Goal: Transaction & Acquisition: Subscribe to service/newsletter

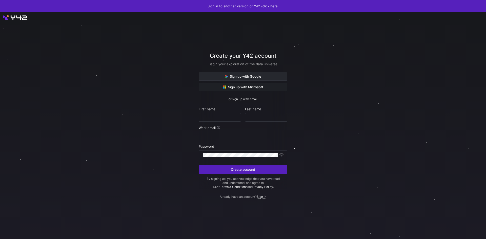
click at [218, 78] on span at bounding box center [243, 76] width 88 height 8
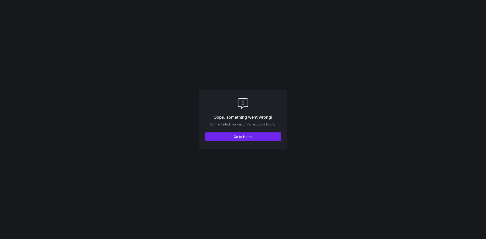
click at [228, 137] on span "button" at bounding box center [242, 137] width 75 height 8
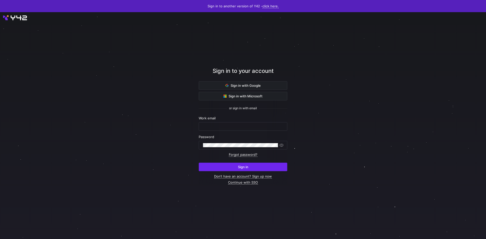
type input "fuat.sezer@maxionwheels.com"
click at [212, 166] on span "submit" at bounding box center [243, 167] width 88 height 8
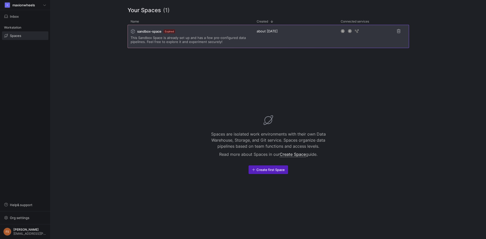
click at [153, 36] on span "This Sandbox Space is already set up and has a few pre-configured data pipeline…" at bounding box center [191, 40] width 120 height 8
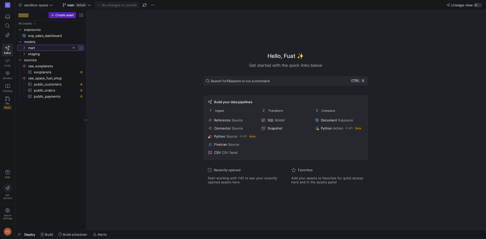
click at [43, 50] on span "mart" at bounding box center [49, 48] width 43 height 6
click at [44, 95] on span "public_customers​​​​​​​​​" at bounding box center [56, 97] width 44 height 6
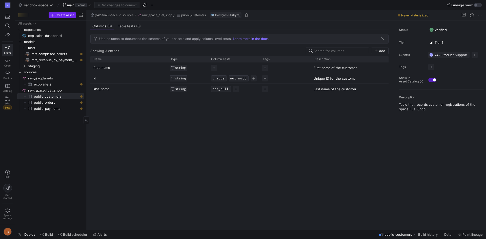
click at [58, 17] on span "Create asset" at bounding box center [64, 15] width 18 height 4
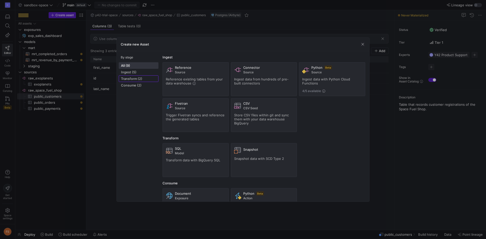
click at [126, 75] on button "Transform (2)" at bounding box center [139, 78] width 40 height 7
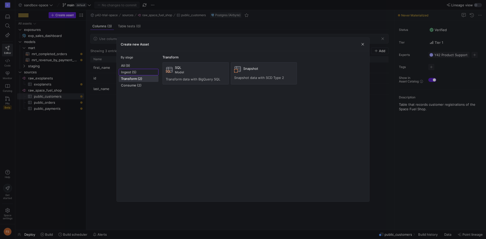
click at [127, 72] on span "Ingest (5)" at bounding box center [138, 72] width 35 height 4
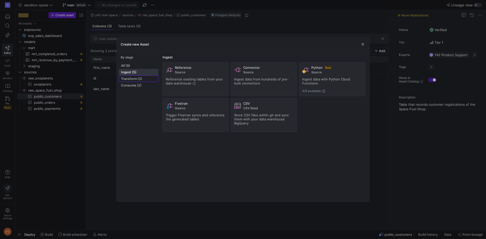
click at [132, 78] on span "Transform (2)" at bounding box center [138, 79] width 35 height 4
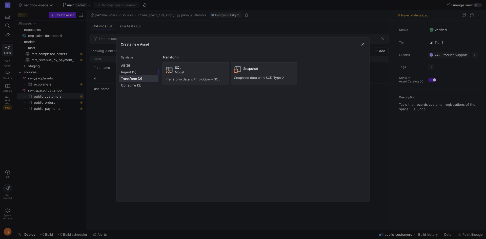
click at [124, 69] on span at bounding box center [138, 72] width 39 height 6
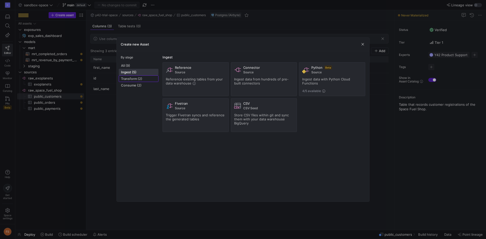
click at [132, 77] on span "Transform (2)" at bounding box center [138, 79] width 35 height 4
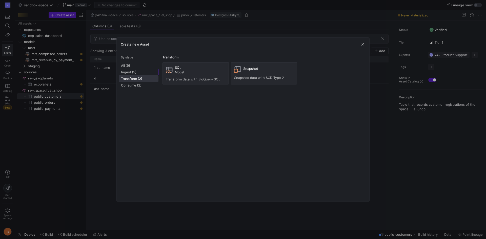
click at [126, 72] on span "Ingest (5)" at bounding box center [138, 72] width 35 height 4
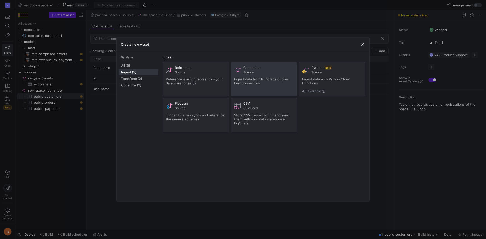
click at [242, 74] on div "Connector Source" at bounding box center [264, 70] width 60 height 9
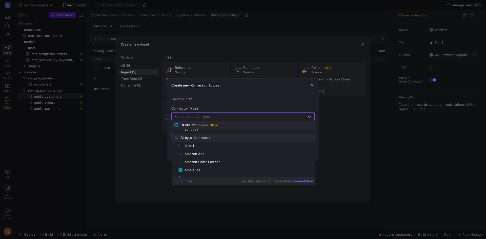
scroll to position [253, 0]
click at [198, 137] on mat-optgroup "Airbyte 53 Sources Aircall Amazon Ads Amazon Seller Partner Amplitude Bing Ads …" at bounding box center [243, 220] width 143 height 438
click at [194, 137] on div "Google Analytics 4" at bounding box center [200, 135] width 30 height 4
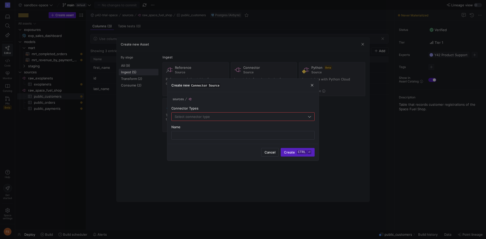
type input "Google Analytics 4"
click at [230, 134] on input "text" at bounding box center [243, 135] width 135 height 4
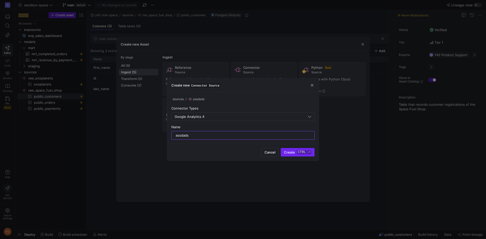
type input "assdads"
click at [301, 154] on span "submit" at bounding box center [297, 152] width 33 height 8
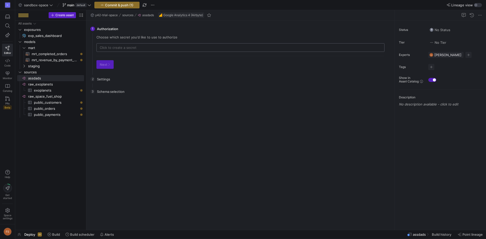
click at [112, 50] on div at bounding box center [241, 48] width 282 height 8
click at [26, 73] on span "sources" at bounding box center [47, 72] width 47 height 6
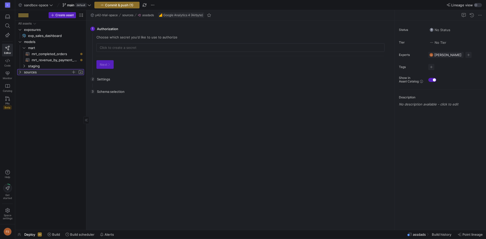
click at [26, 73] on span "sources" at bounding box center [47, 72] width 47 height 6
click at [74, 72] on span "button" at bounding box center [73, 72] width 5 height 5
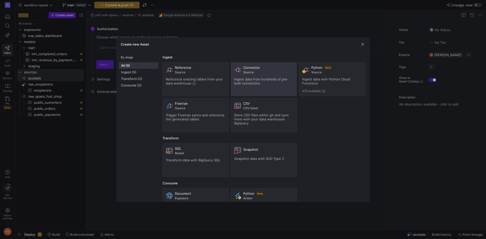
click at [254, 76] on div "Connector Source Ingest data from hundreds of pre-built connectors" at bounding box center [264, 79] width 60 height 27
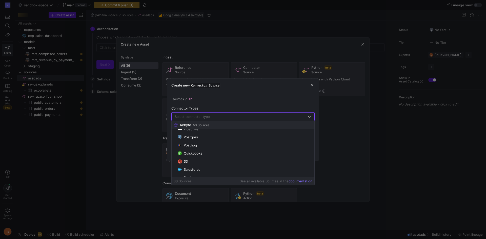
scroll to position [582, 0]
click at [194, 168] on div "Shopify" at bounding box center [190, 167] width 12 height 4
type input "Shopify"
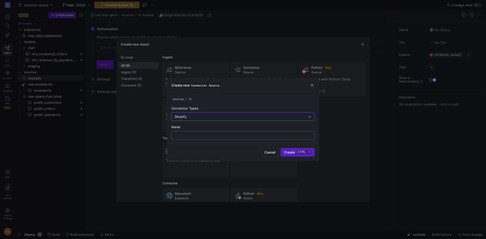
click at [262, 133] on input "text" at bounding box center [243, 135] width 135 height 4
type input "dfsds"
click at [295, 150] on button "Create ctrl ⏎" at bounding box center [298, 152] width 34 height 9
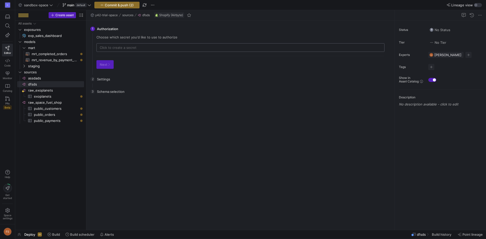
click at [115, 50] on div at bounding box center [241, 48] width 282 height 8
click at [117, 48] on input "text" at bounding box center [241, 48] width 282 height 4
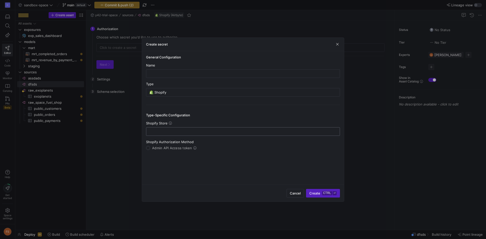
click at [156, 132] on input "text" at bounding box center [242, 132] width 185 height 4
click at [197, 74] on input "text" at bounding box center [242, 74] width 185 height 4
click at [338, 42] on span "button" at bounding box center [337, 44] width 5 height 5
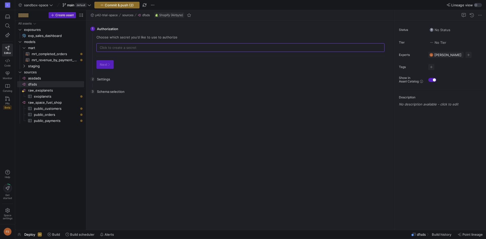
click at [113, 79] on div "2 Settings You need to authorize first before being able to edit settings. Go b…" at bounding box center [239, 79] width 298 height 13
drag, startPoint x: 110, startPoint y: 66, endPoint x: 122, endPoint y: 58, distance: 14.3
click at [111, 66] on y42-source-config-stepper-next "Next" at bounding box center [104, 64] width 17 height 9
click at [131, 46] on input "text" at bounding box center [241, 48] width 282 height 4
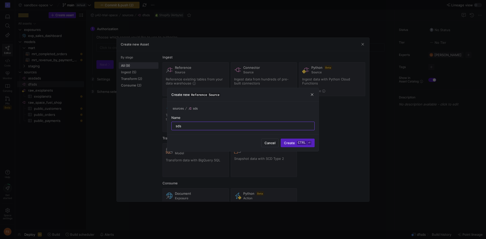
type input "sds"
drag, startPoint x: 307, startPoint y: 93, endPoint x: 314, endPoint y: 96, distance: 7.4
click at [308, 94] on div "Create new Reference Source" at bounding box center [242, 94] width 151 height 13
click at [314, 96] on span "button" at bounding box center [312, 94] width 5 height 5
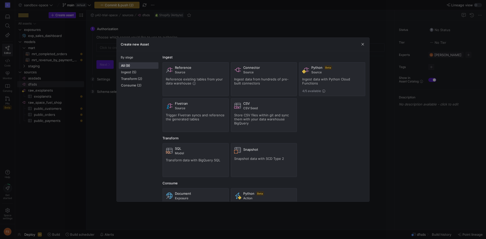
click at [360, 45] on div "Create new Asset" at bounding box center [243, 44] width 253 height 13
click at [363, 44] on span "button" at bounding box center [362, 44] width 5 height 5
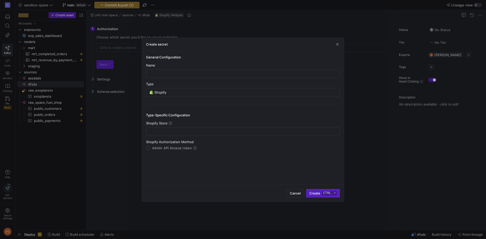
click at [112, 49] on div at bounding box center [243, 119] width 486 height 239
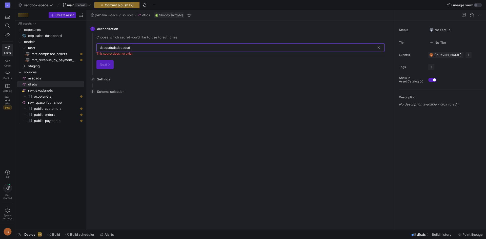
type input "dssdsdsdsdsdsdsd"
click at [112, 67] on div "No secrets match "dssdsdsdsdsdsdsd" 0 secrets Add new" at bounding box center [240, 63] width 288 height 22
click at [100, 77] on div "2 Settings You need to authorize first before being able to edit settings. Go b…" at bounding box center [239, 79] width 298 height 13
